Goal: Information Seeking & Learning: Learn about a topic

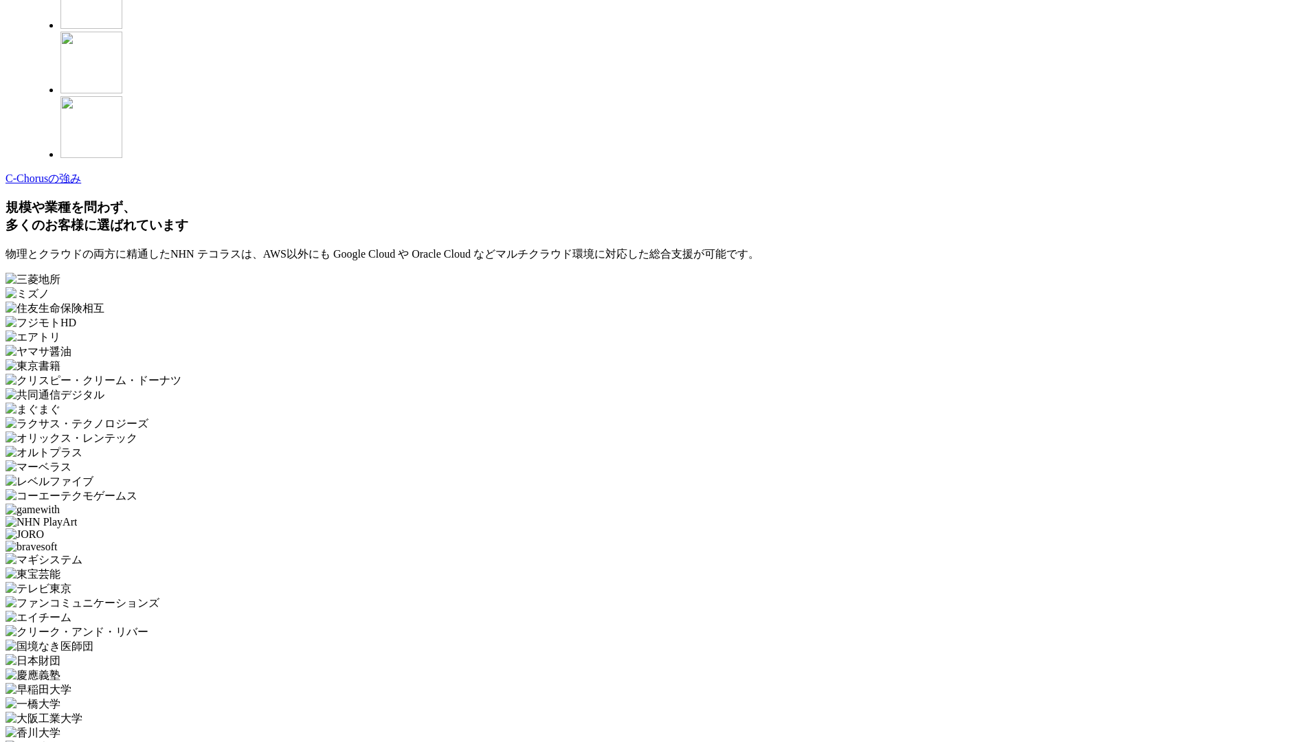
scroll to position [4008, 0]
